Goal: Find specific page/section: Find specific page/section

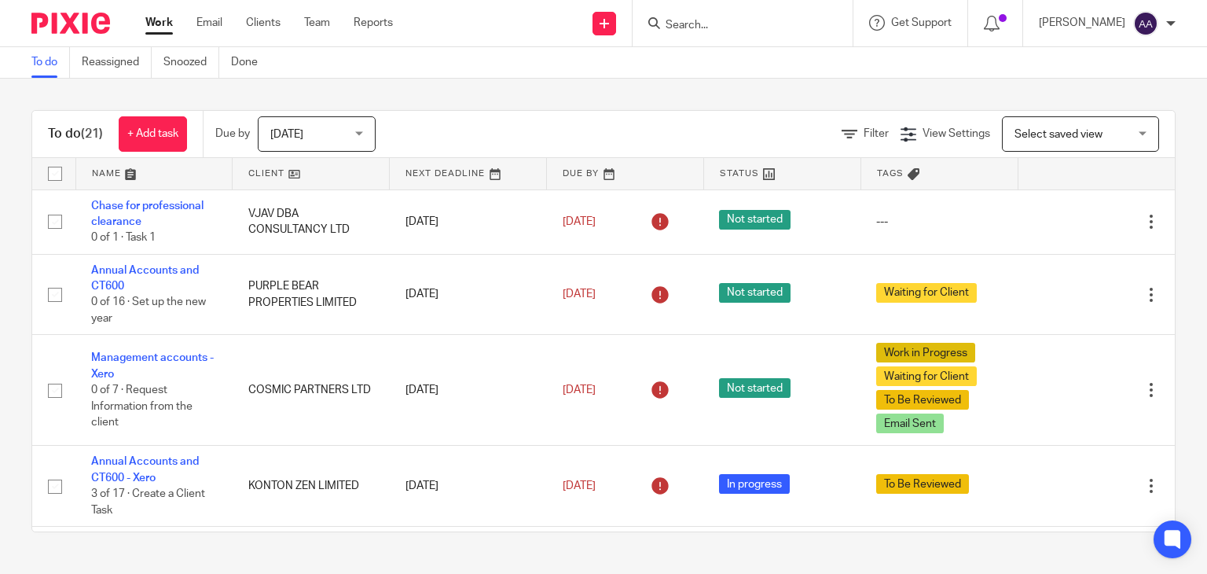
click at [719, 27] on input "Search" at bounding box center [734, 26] width 141 height 14
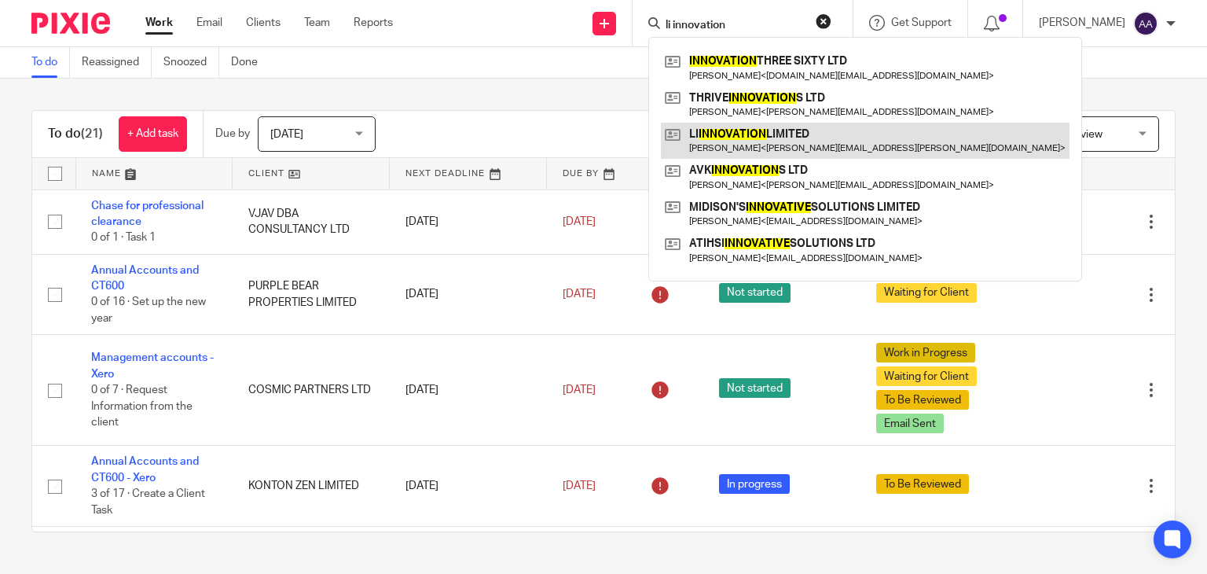
type input "li innovation"
click at [780, 142] on link at bounding box center [865, 141] width 409 height 36
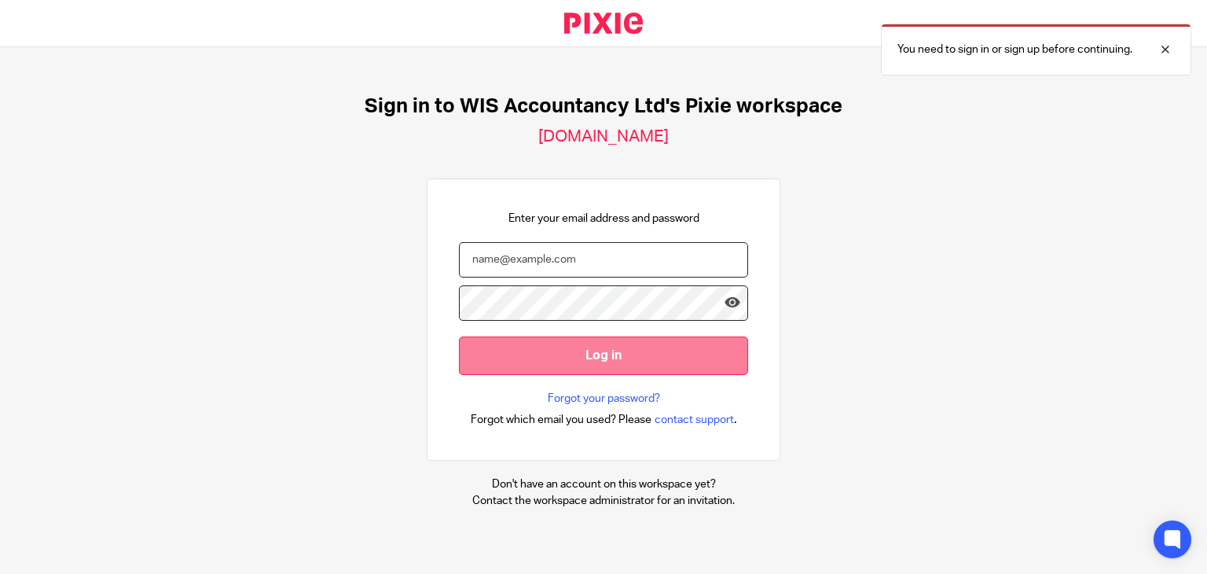
type input "amri@wis-accountancy.co.uk"
click at [578, 365] on input "Log in" at bounding box center [603, 355] width 289 height 39
